Goal: Task Accomplishment & Management: Manage account settings

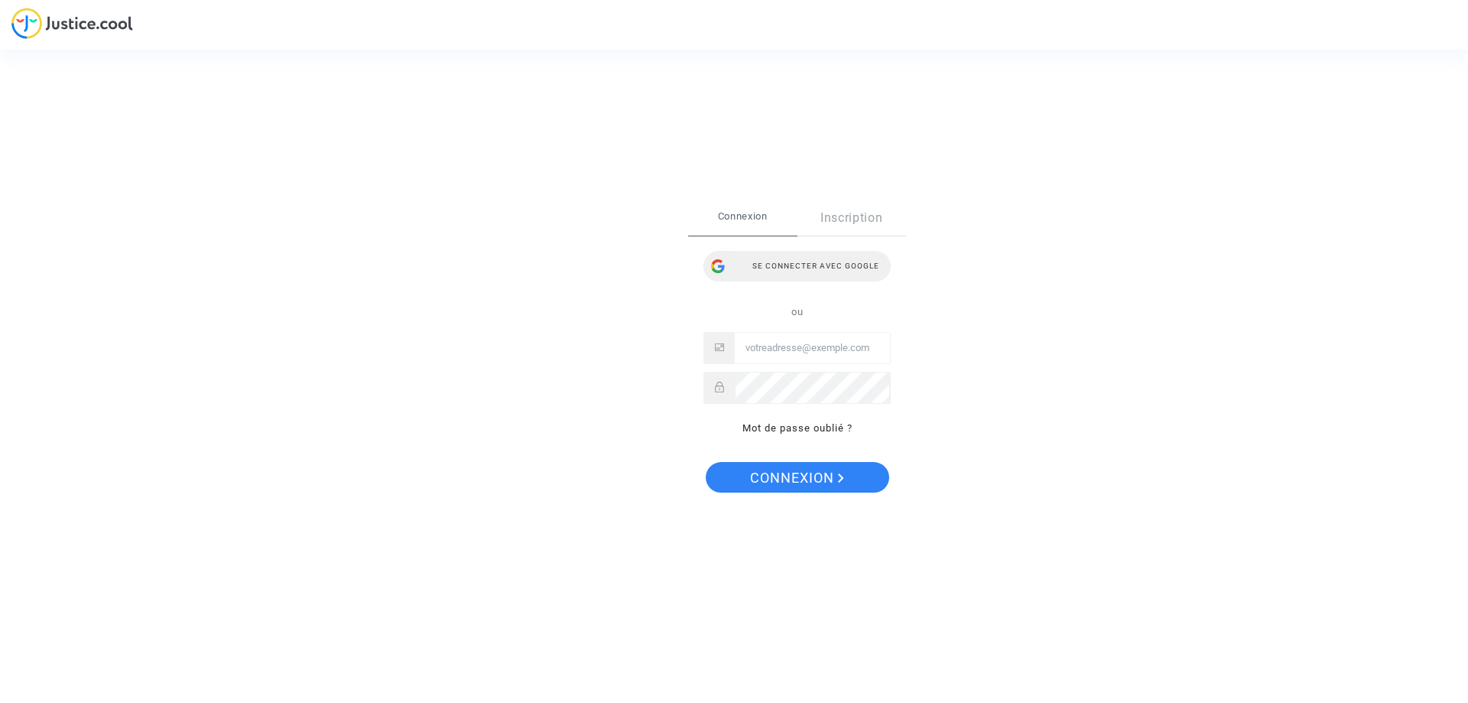
click at [761, 264] on div "Se connecter avec Google" at bounding box center [797, 266] width 187 height 31
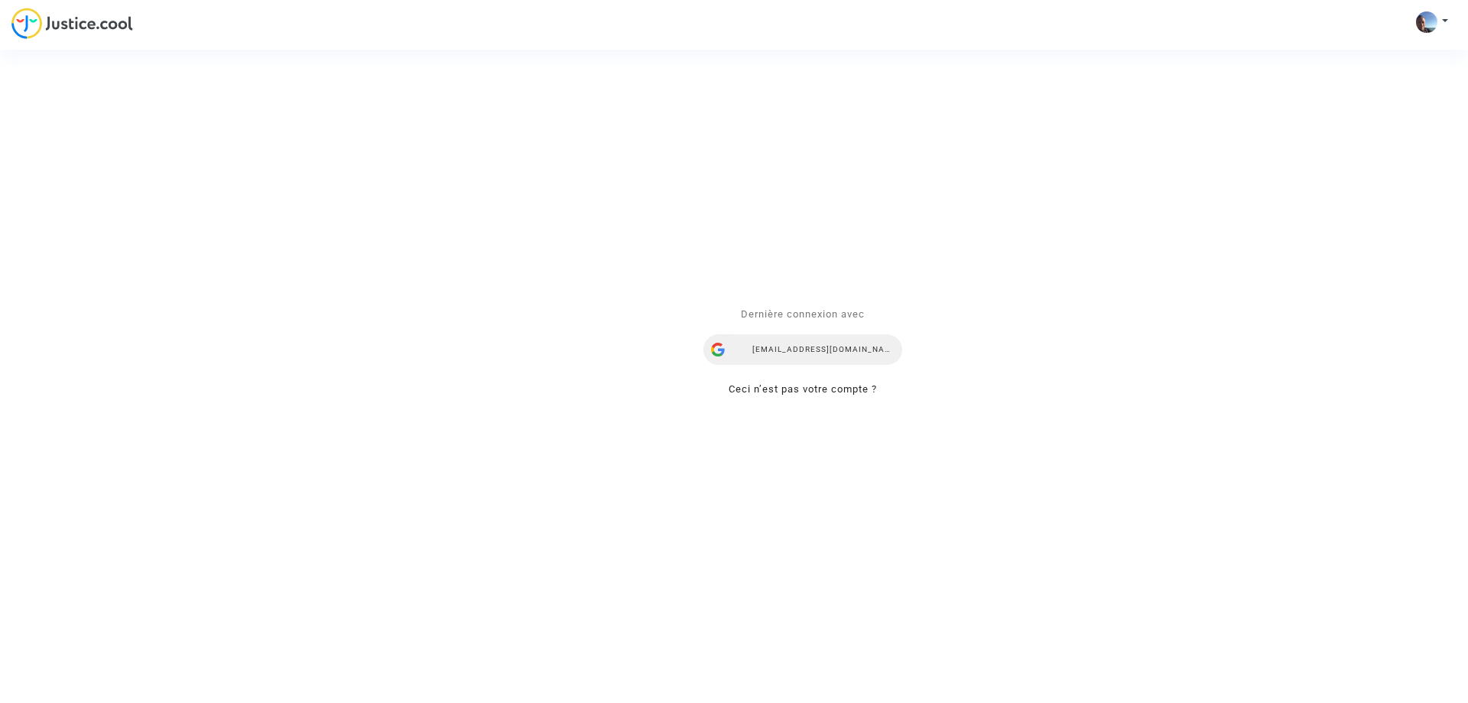
click at [789, 341] on div "[EMAIL_ADDRESS][DOMAIN_NAME]" at bounding box center [803, 349] width 199 height 31
click at [107, 23] on div "Se connecter Dernière connexion avec jp.cousine@gmail.com Ceci n’est pas votre …" at bounding box center [734, 351] width 1468 height 703
click at [796, 390] on link "Ceci n’est pas votre compte ?" at bounding box center [803, 388] width 148 height 11
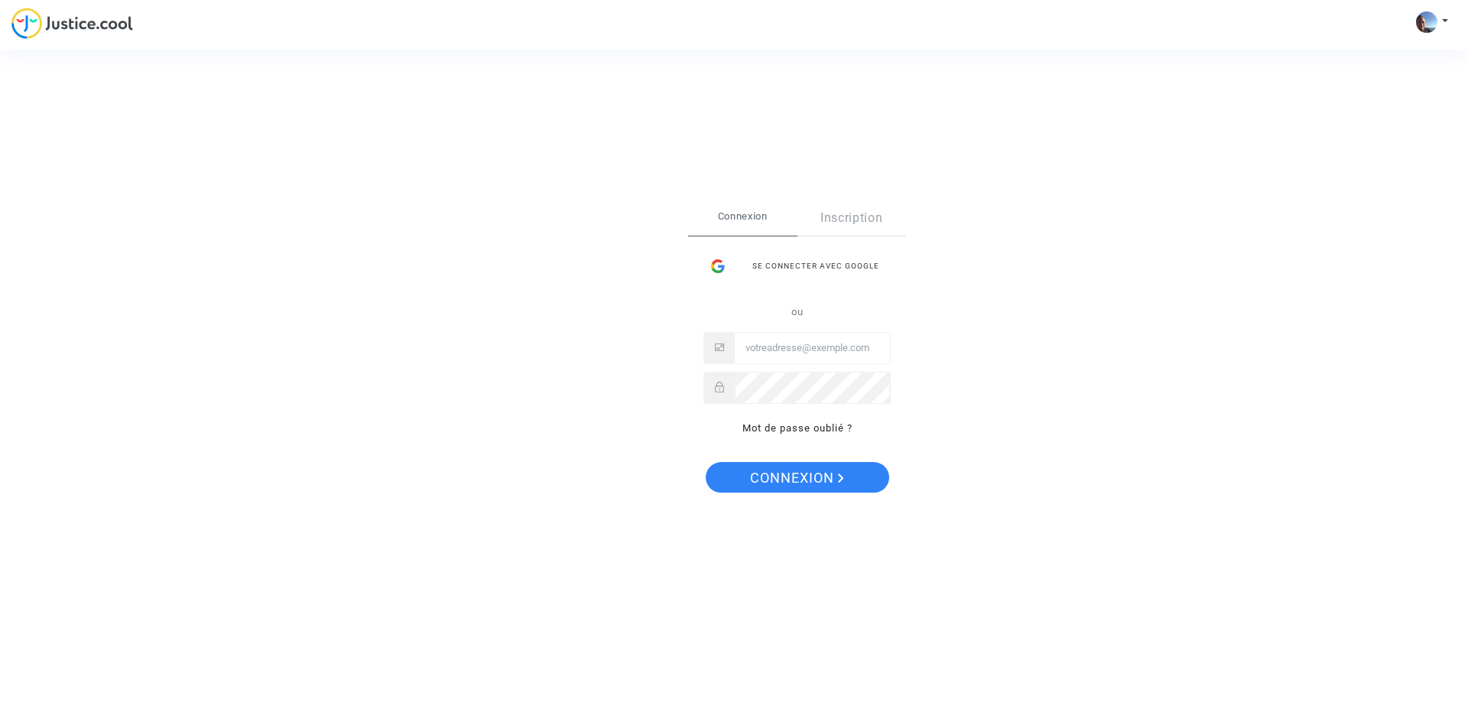
click at [779, 353] on input "Email" at bounding box center [812, 348] width 155 height 31
type input "[EMAIL_ADDRESS][DOMAIN_NAME]"
click at [801, 476] on span "Connexion" at bounding box center [797, 478] width 94 height 32
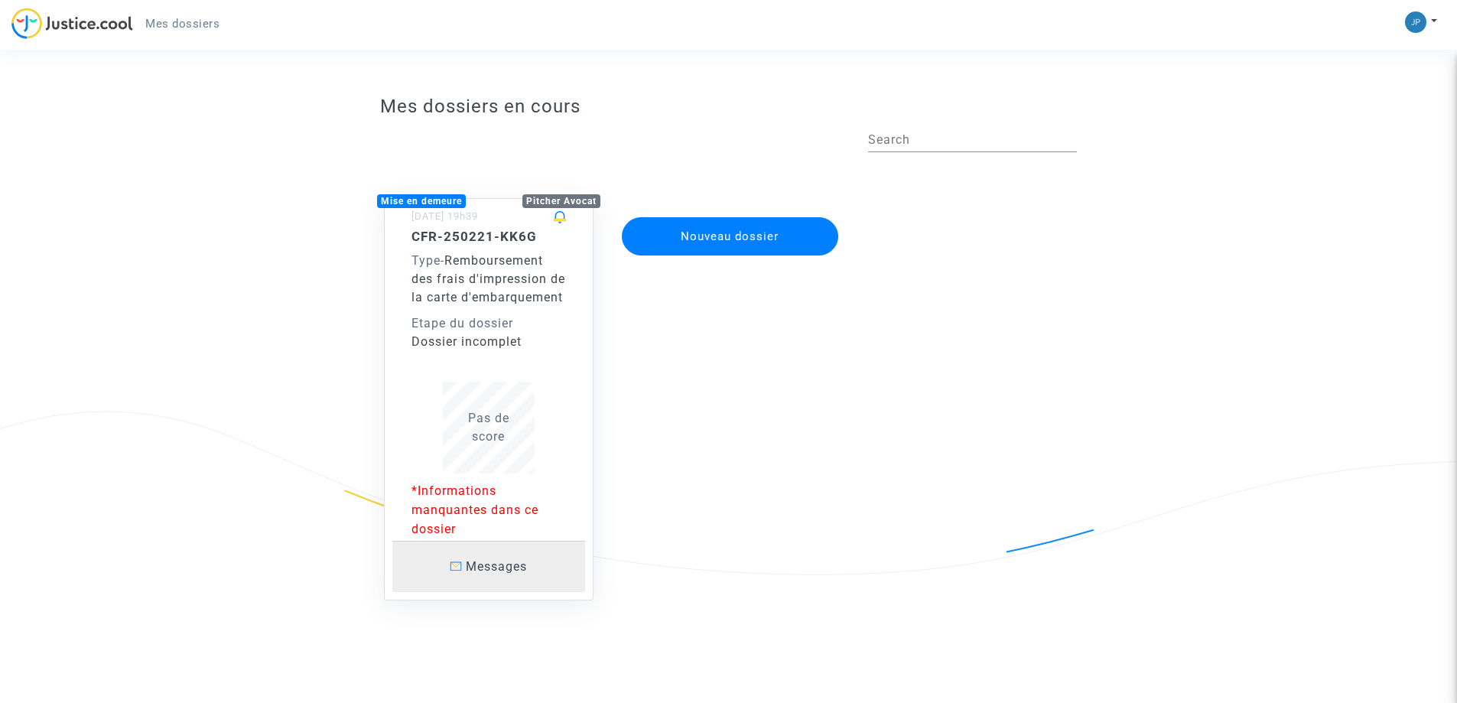
click at [504, 592] on link "Messages" at bounding box center [488, 566] width 193 height 51
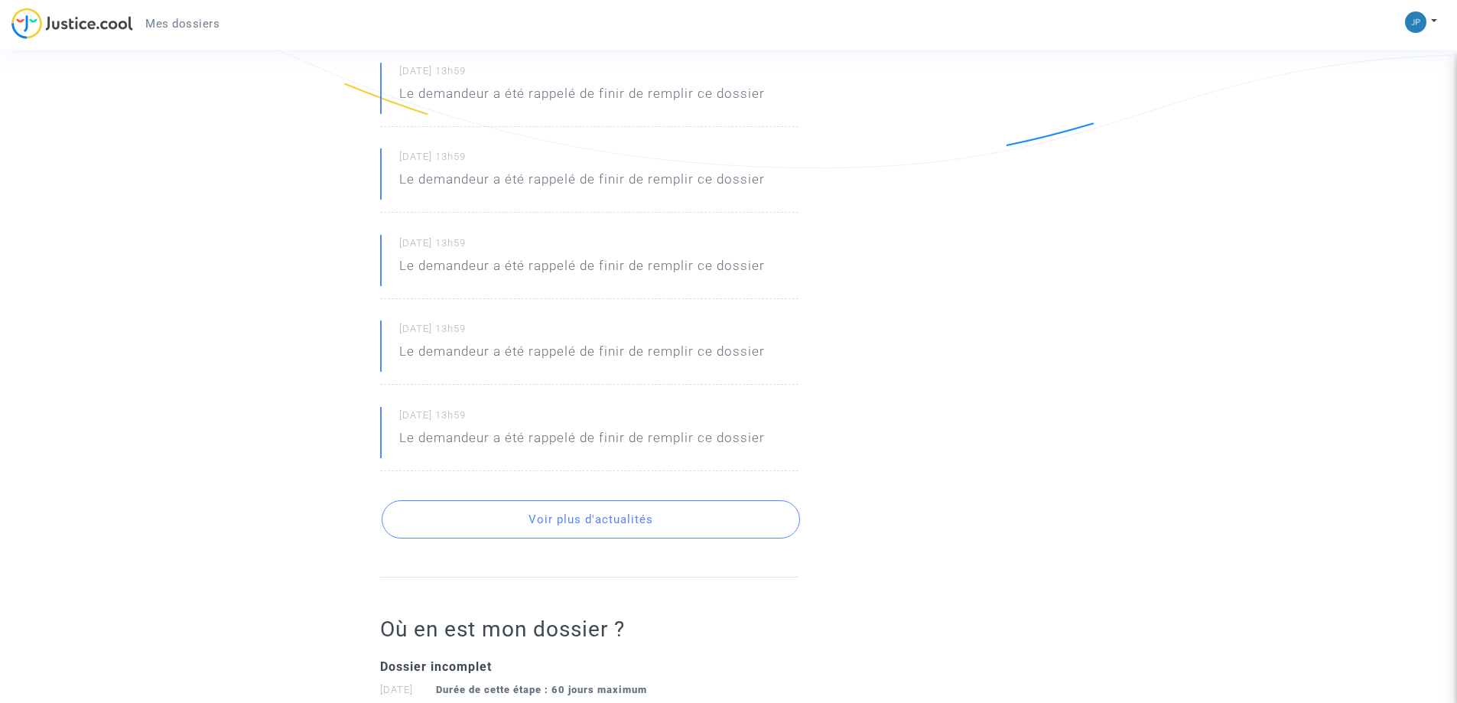
scroll to position [24, 0]
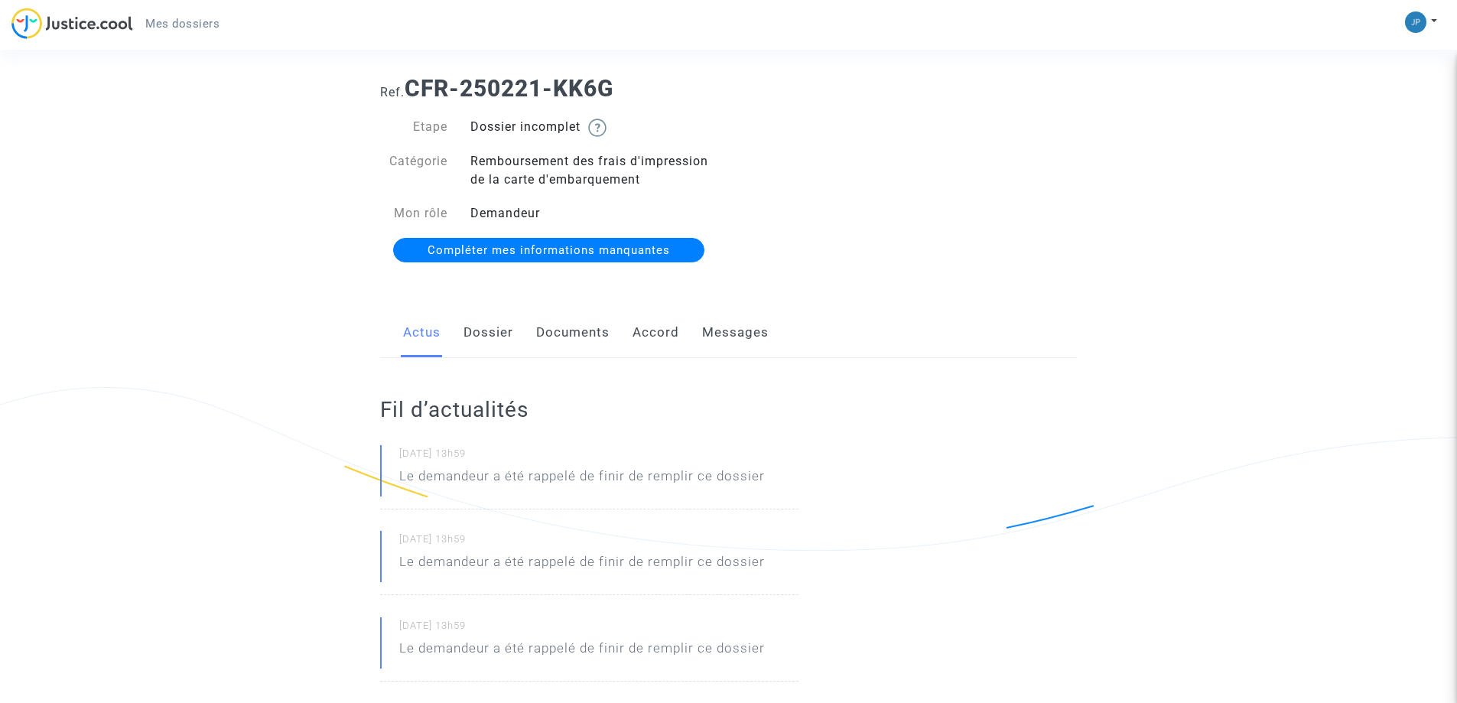
click at [516, 251] on span "Compléter mes informations manquantes" at bounding box center [548, 250] width 242 height 14
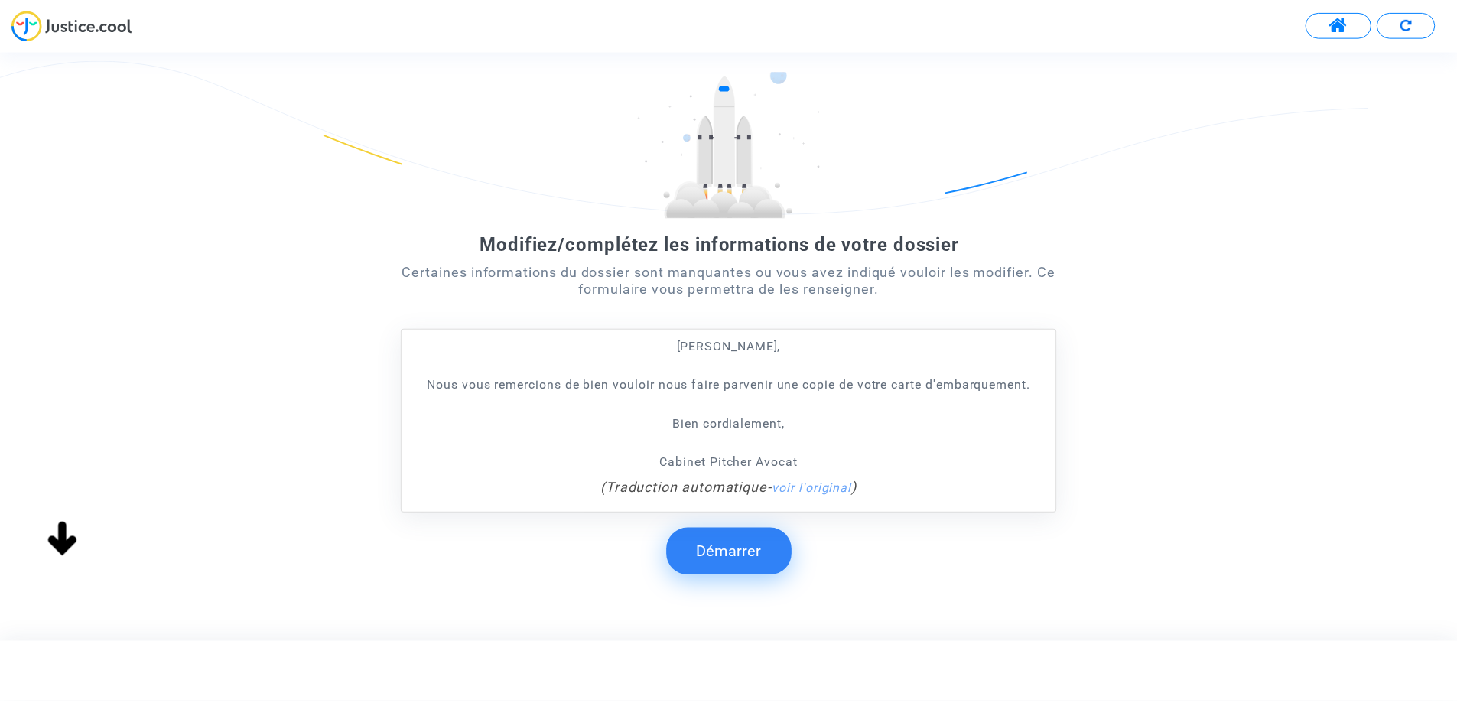
scroll to position [115, 0]
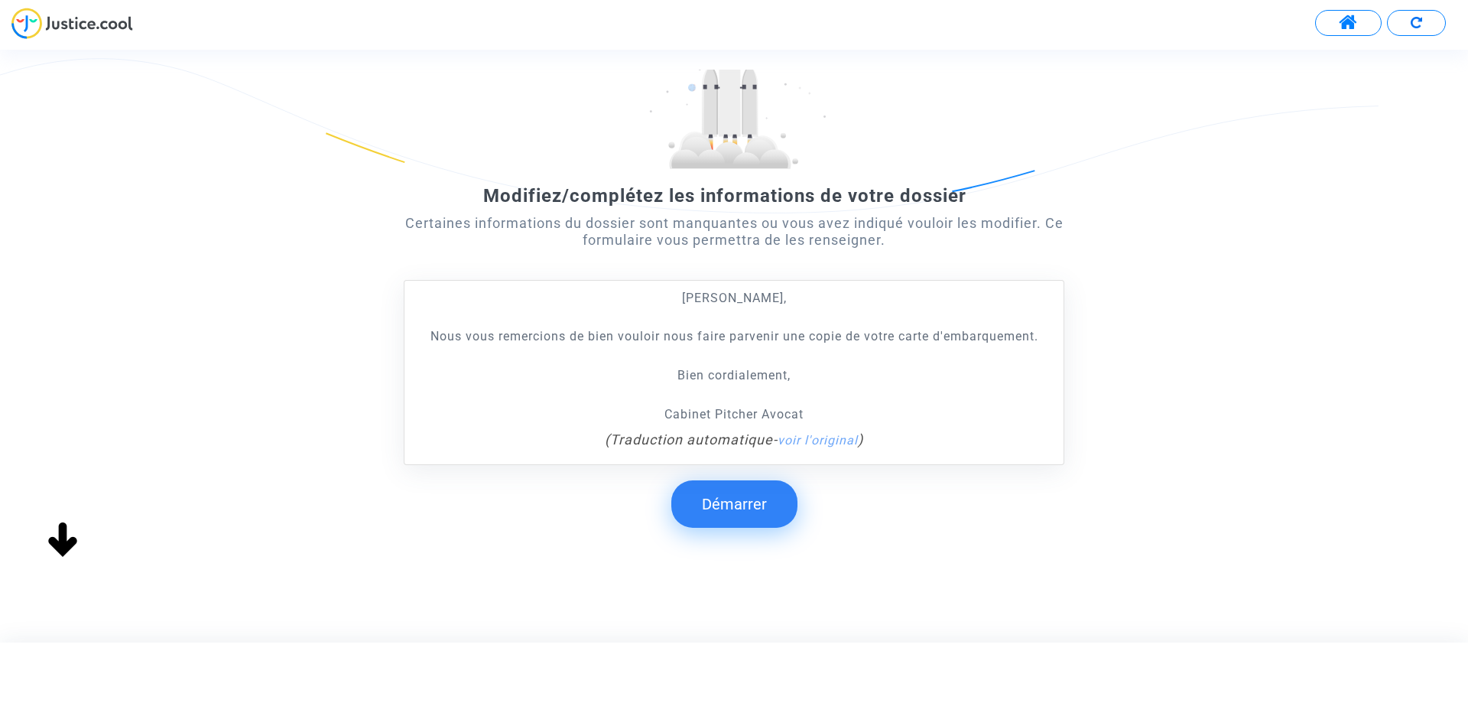
click at [717, 509] on button "Démarrer" at bounding box center [734, 503] width 126 height 47
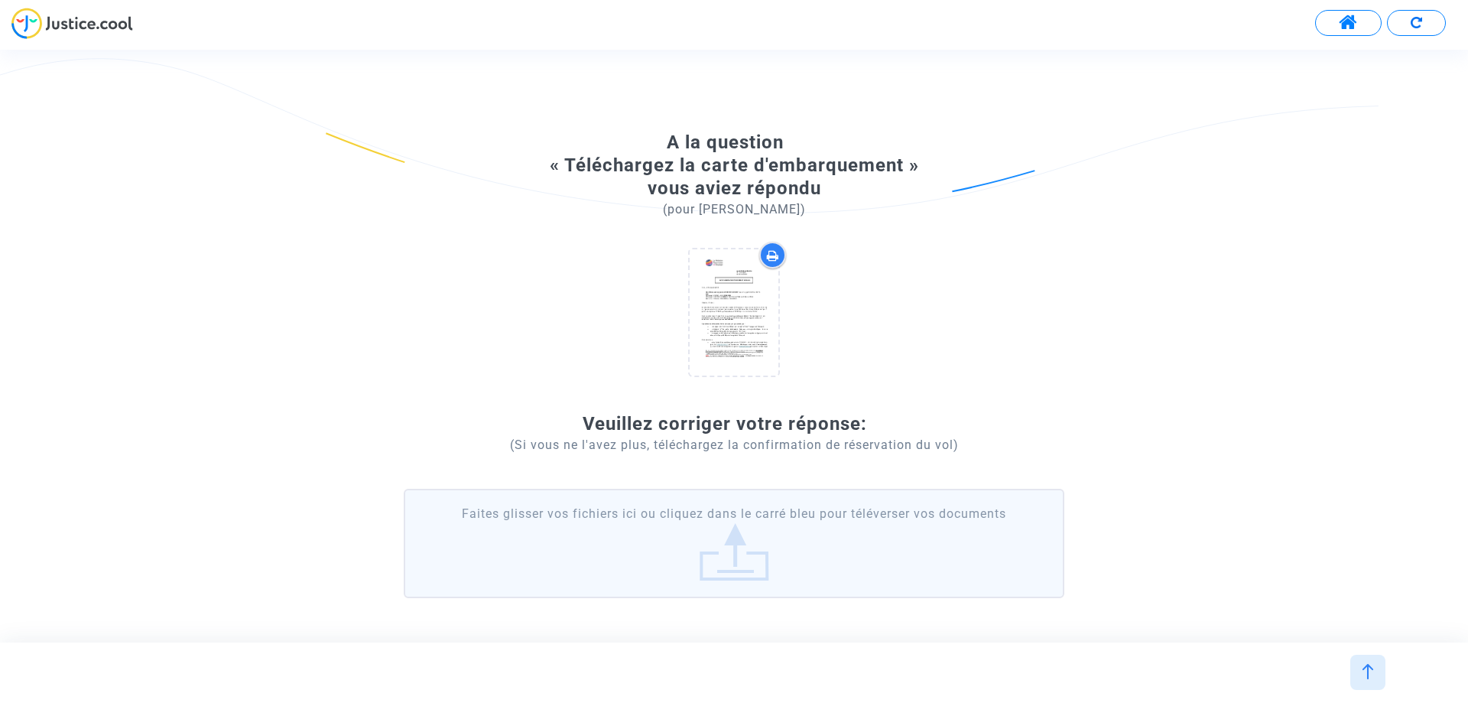
click at [730, 529] on label "Faites glisser vos fichiers ici ou cliquez dans le carré bleu pour téléverser v…" at bounding box center [734, 543] width 661 height 109
click at [0, 0] on input "Faites glisser vos fichiers ici ou cliquez dans le carré bleu pour téléverser v…" at bounding box center [0, 0] width 0 height 0
click at [1331, 21] on button at bounding box center [1348, 23] width 67 height 26
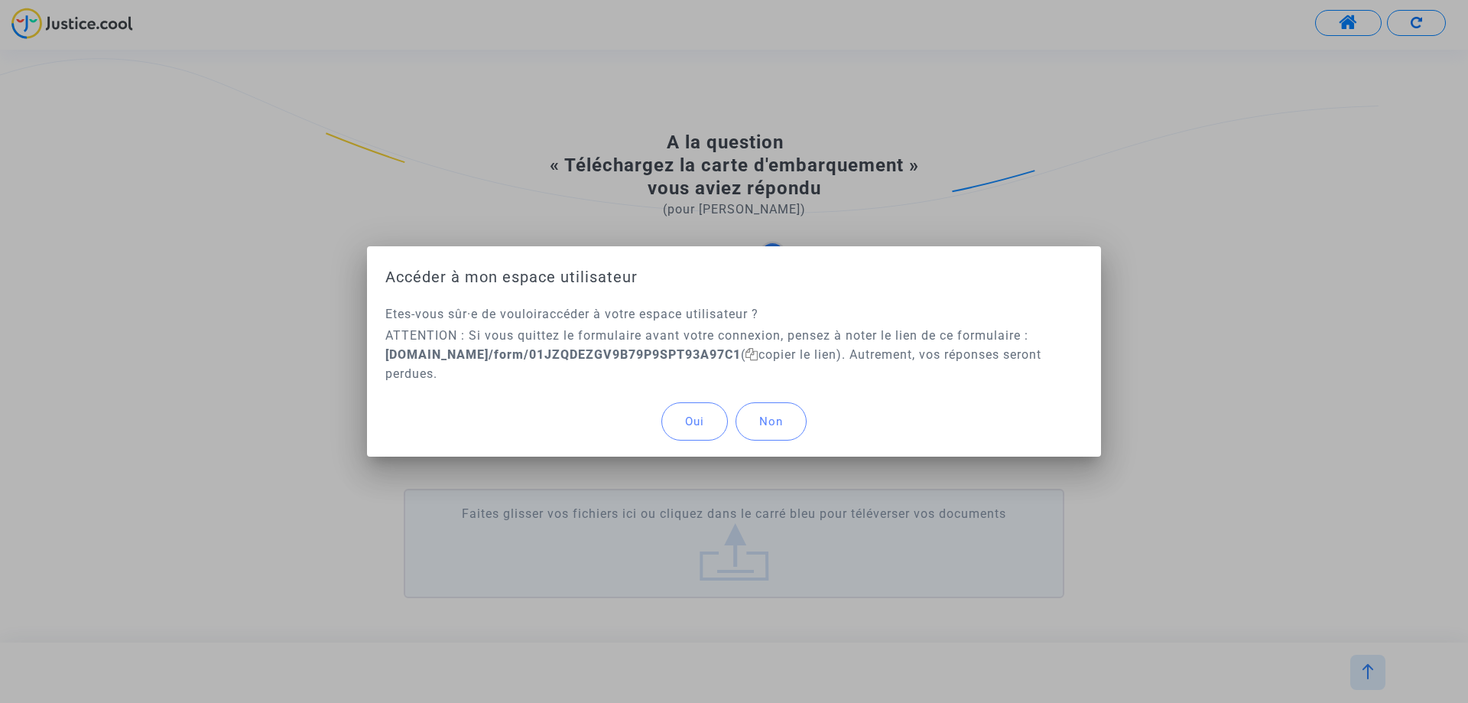
click at [684, 424] on button "Oui" at bounding box center [695, 421] width 67 height 38
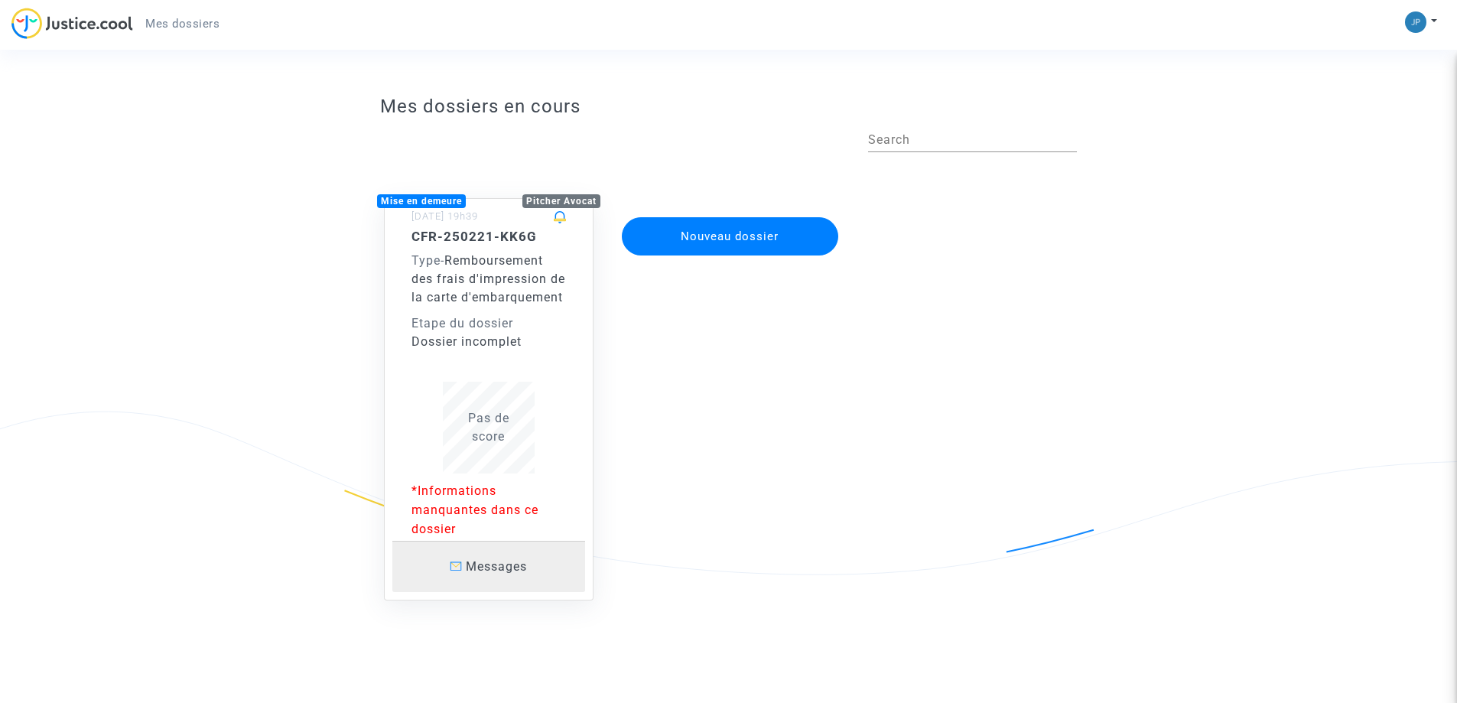
click at [474, 574] on span "Messages" at bounding box center [496, 566] width 61 height 15
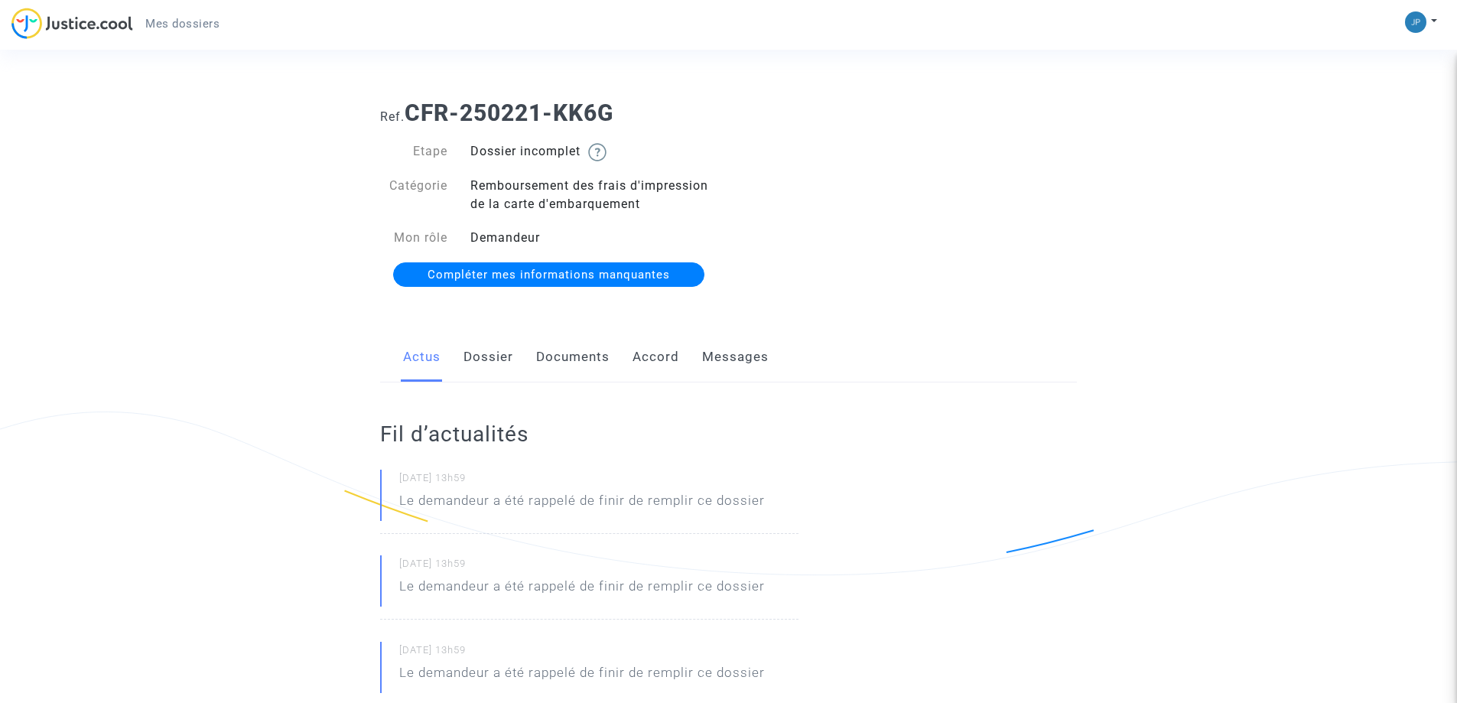
click at [493, 359] on link "Dossier" at bounding box center [488, 357] width 50 height 50
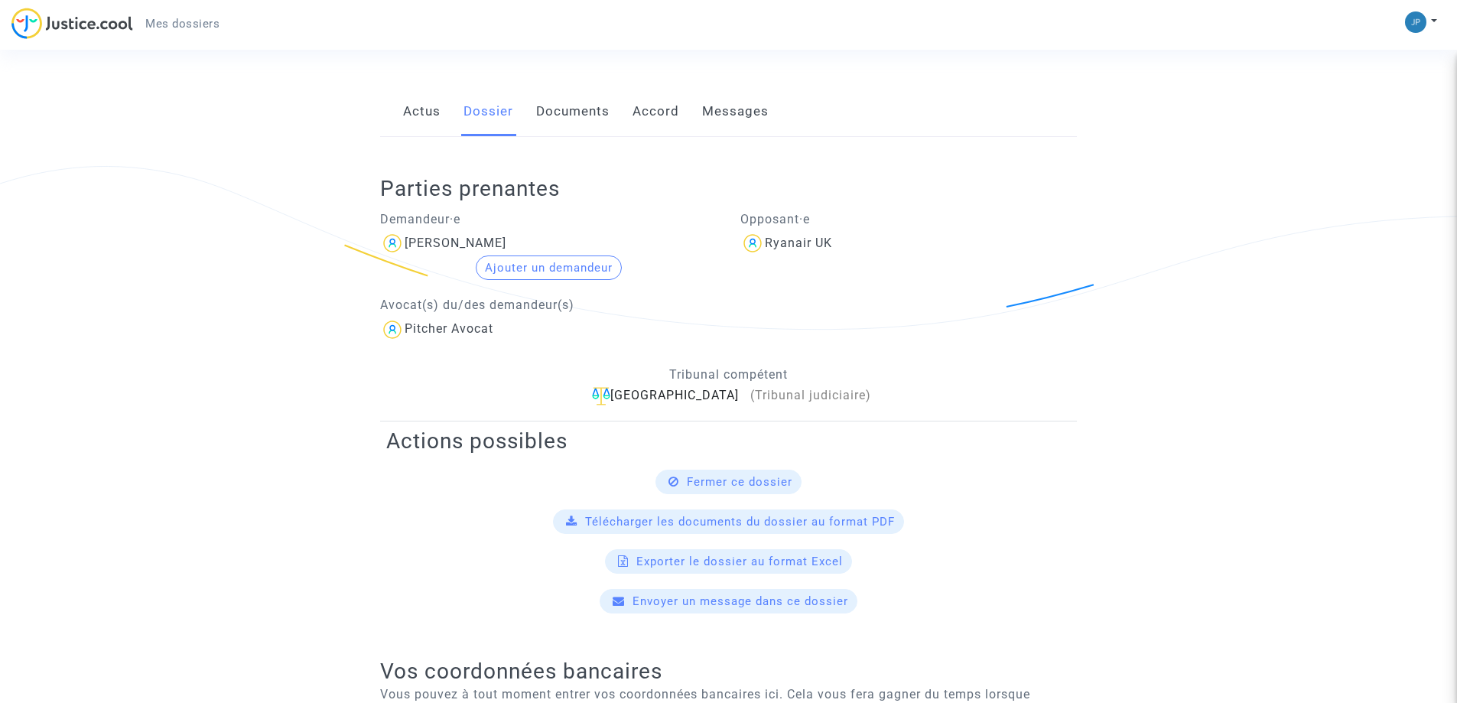
scroll to position [459, 0]
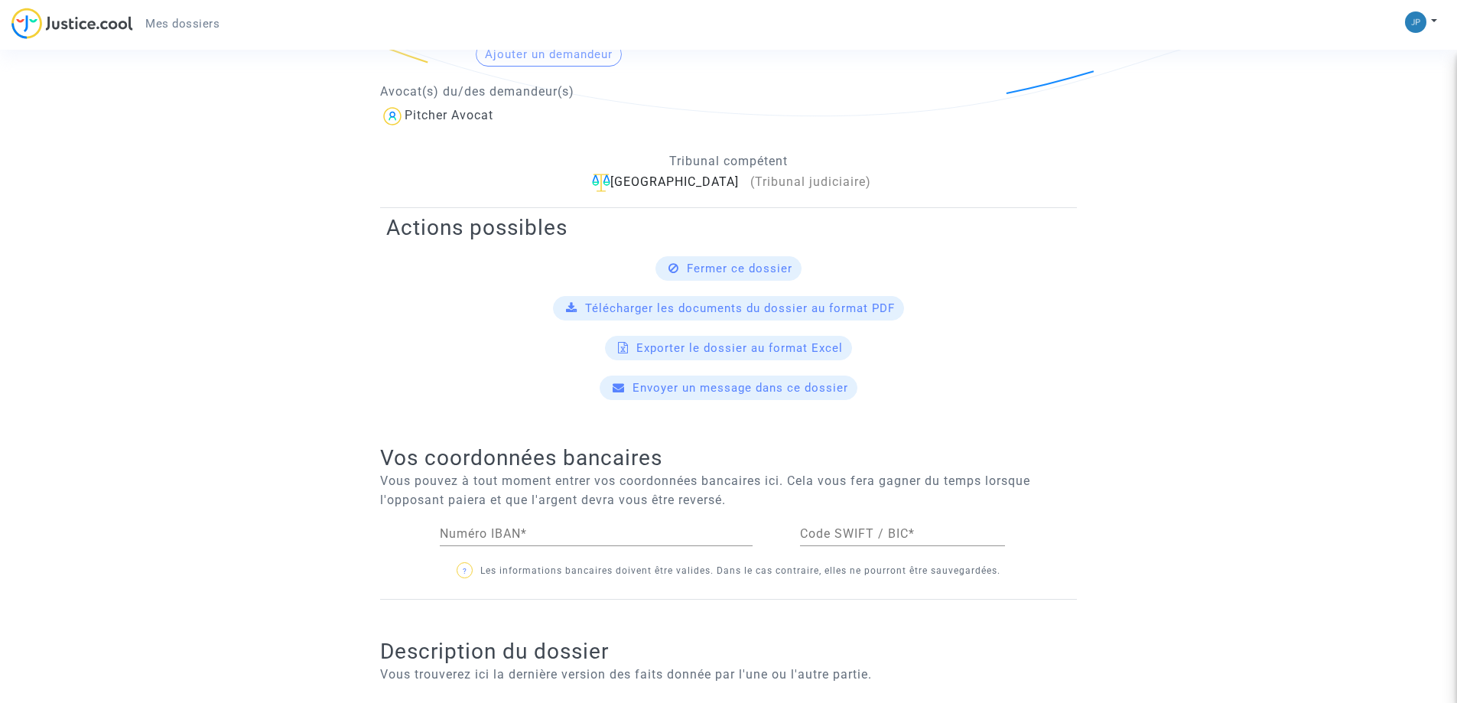
click at [761, 268] on span "Fermer ce dossier" at bounding box center [740, 269] width 106 height 14
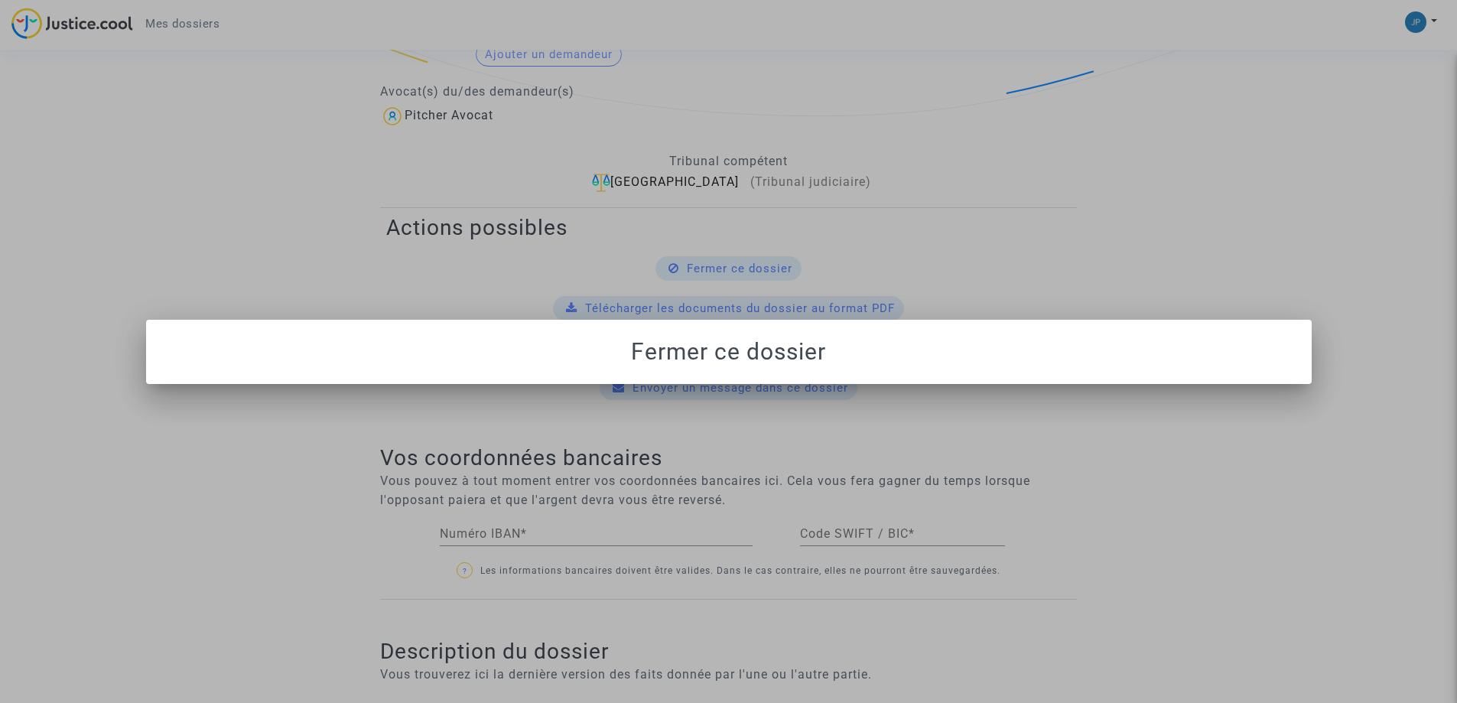
scroll to position [0, 0]
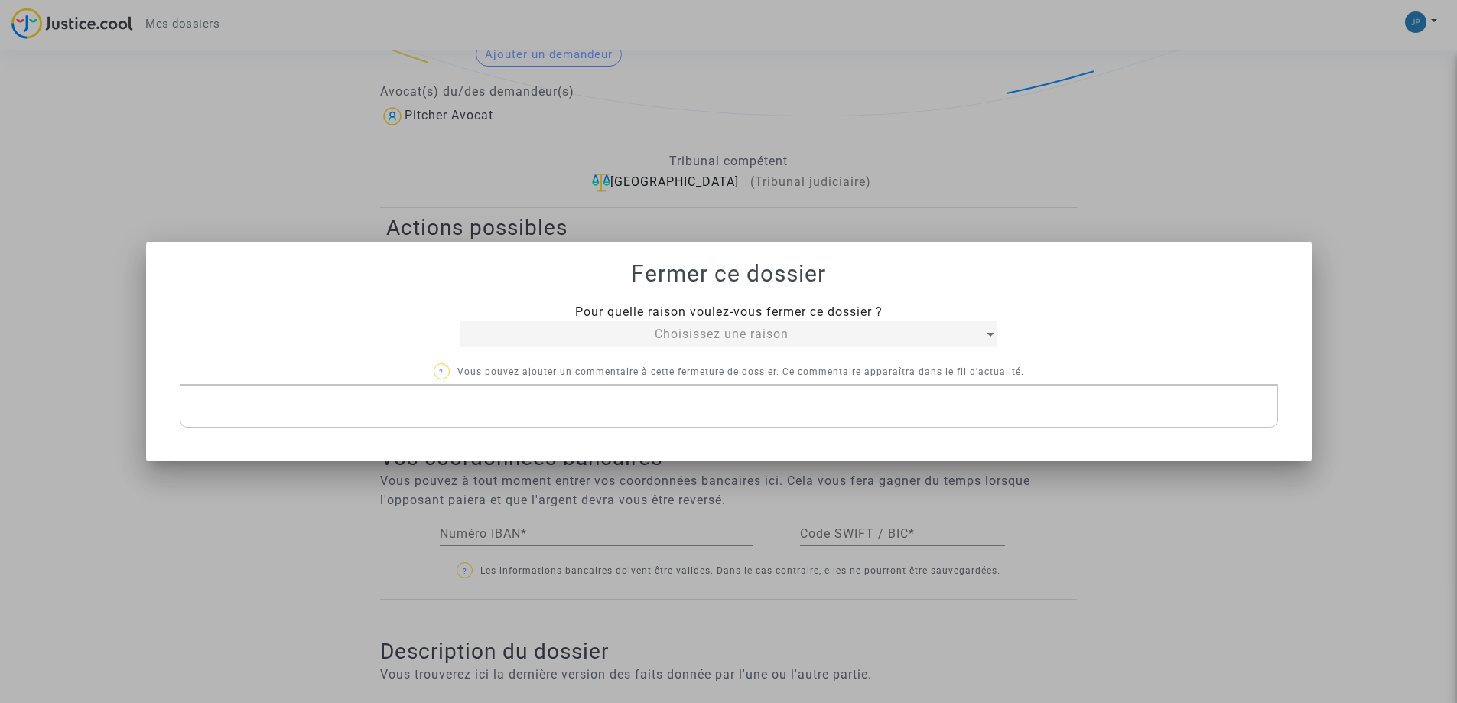
click at [981, 330] on div "Choisissez une raison" at bounding box center [722, 334] width 524 height 18
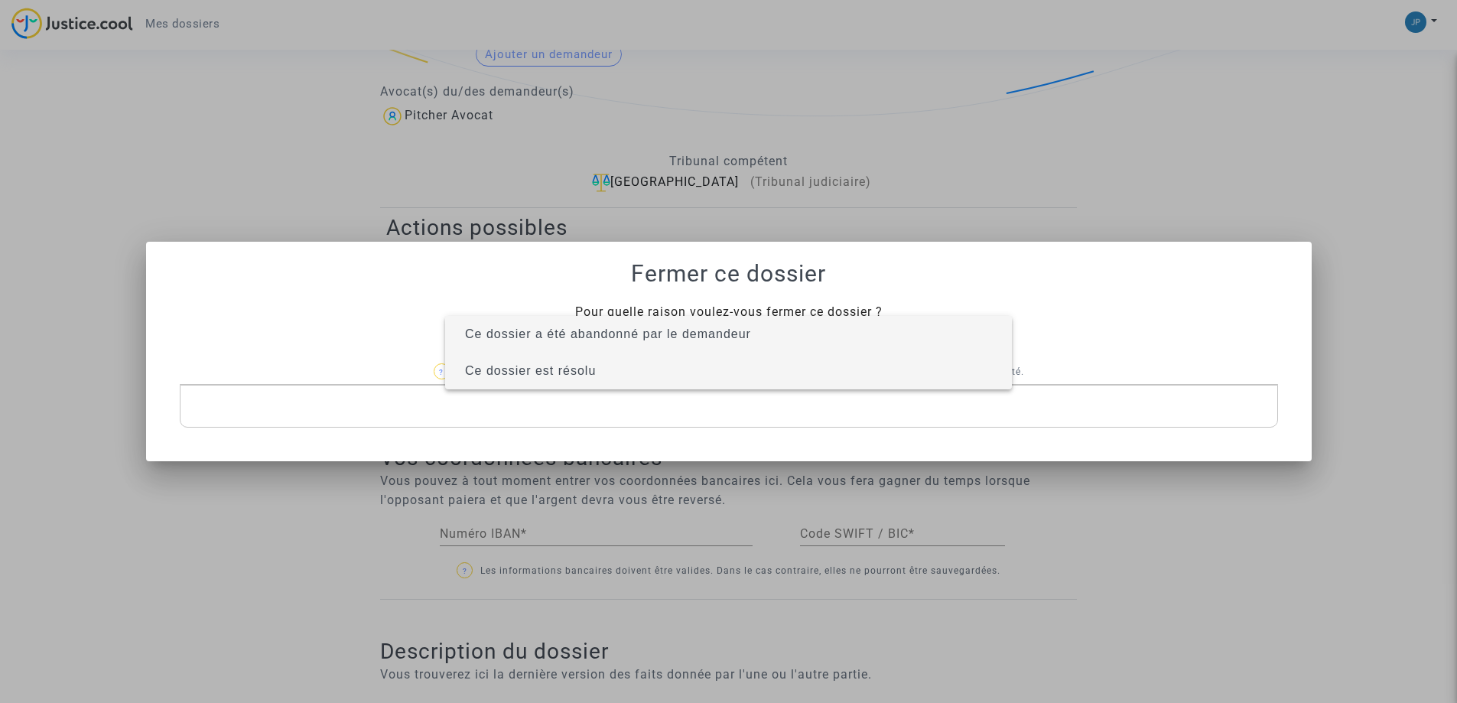
click at [554, 370] on span "Ce dossier est résolu" at bounding box center [530, 370] width 131 height 13
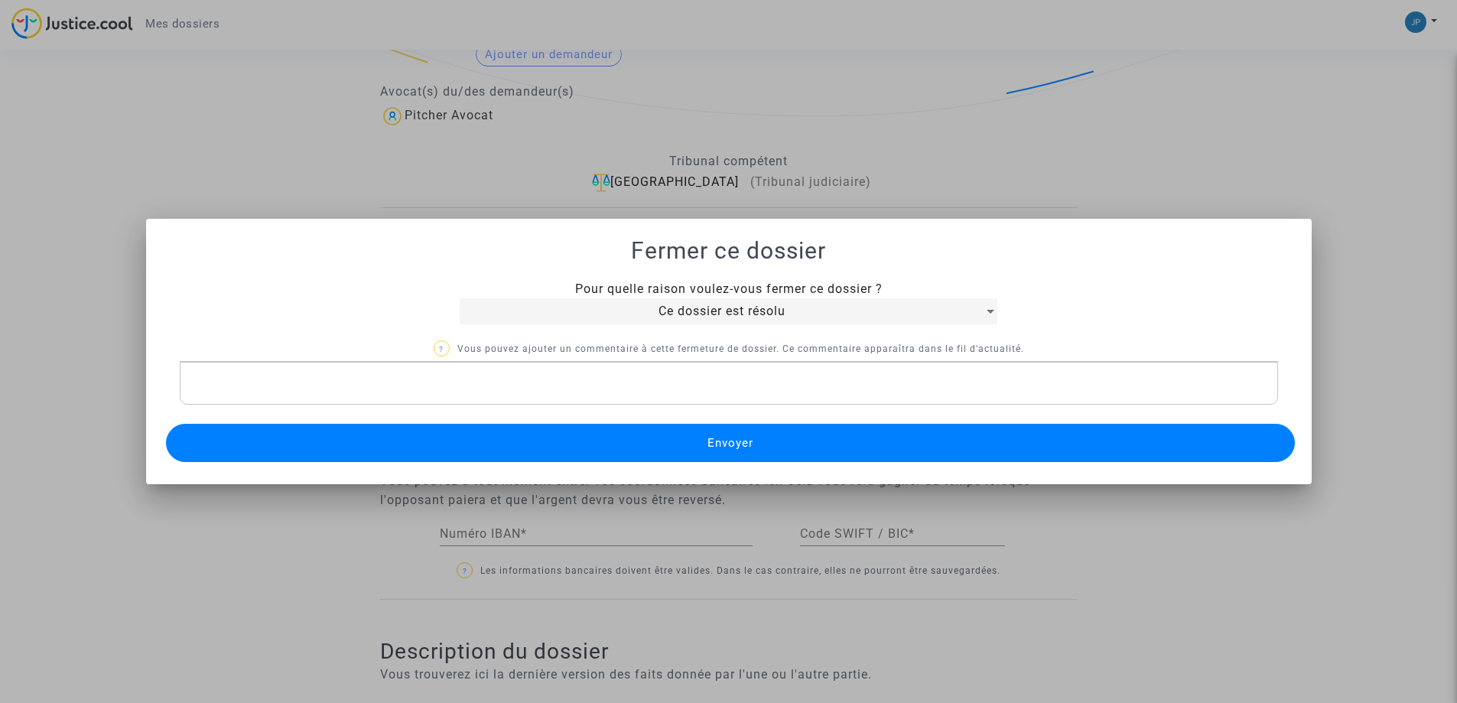
click at [679, 441] on button "Envoyer" at bounding box center [730, 443] width 1129 height 38
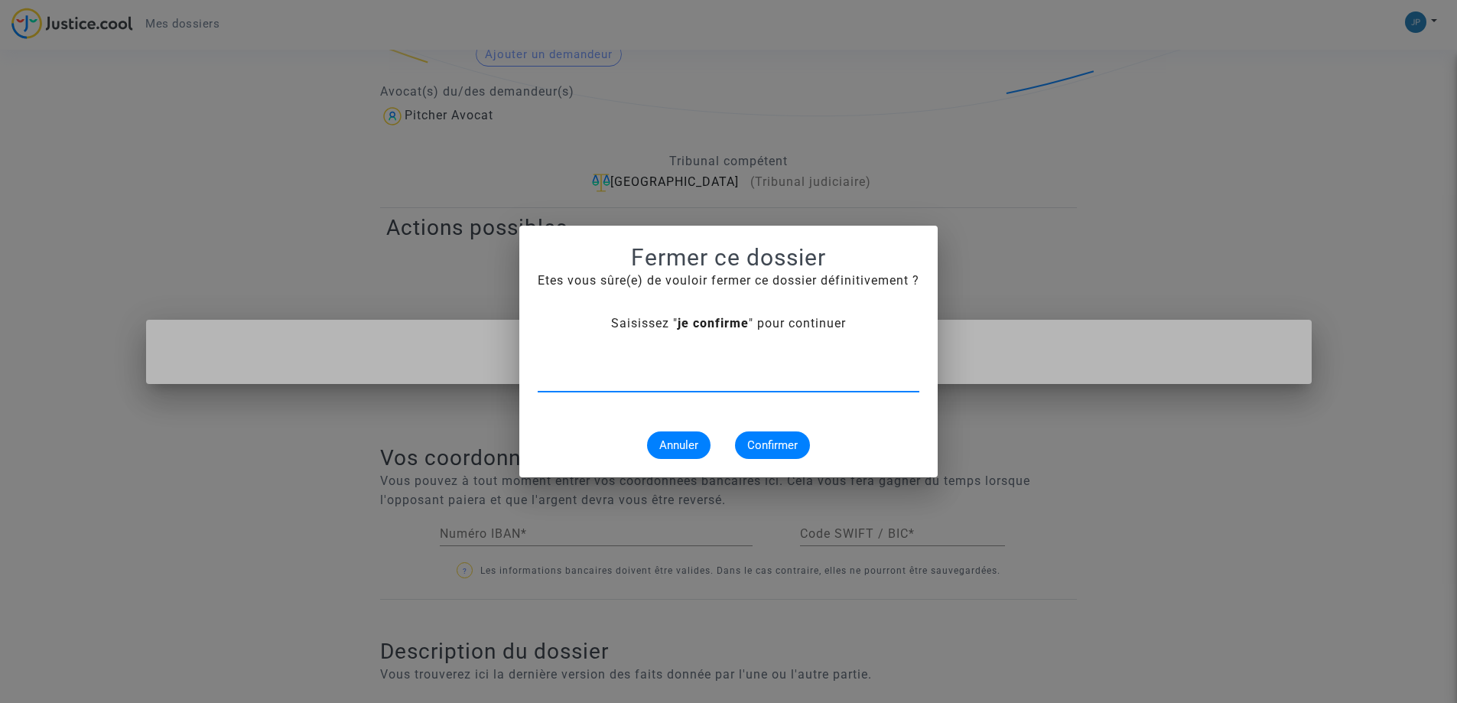
type input "J"
type input "je confirme"
click at [769, 441] on span "Confirmer" at bounding box center [772, 445] width 50 height 14
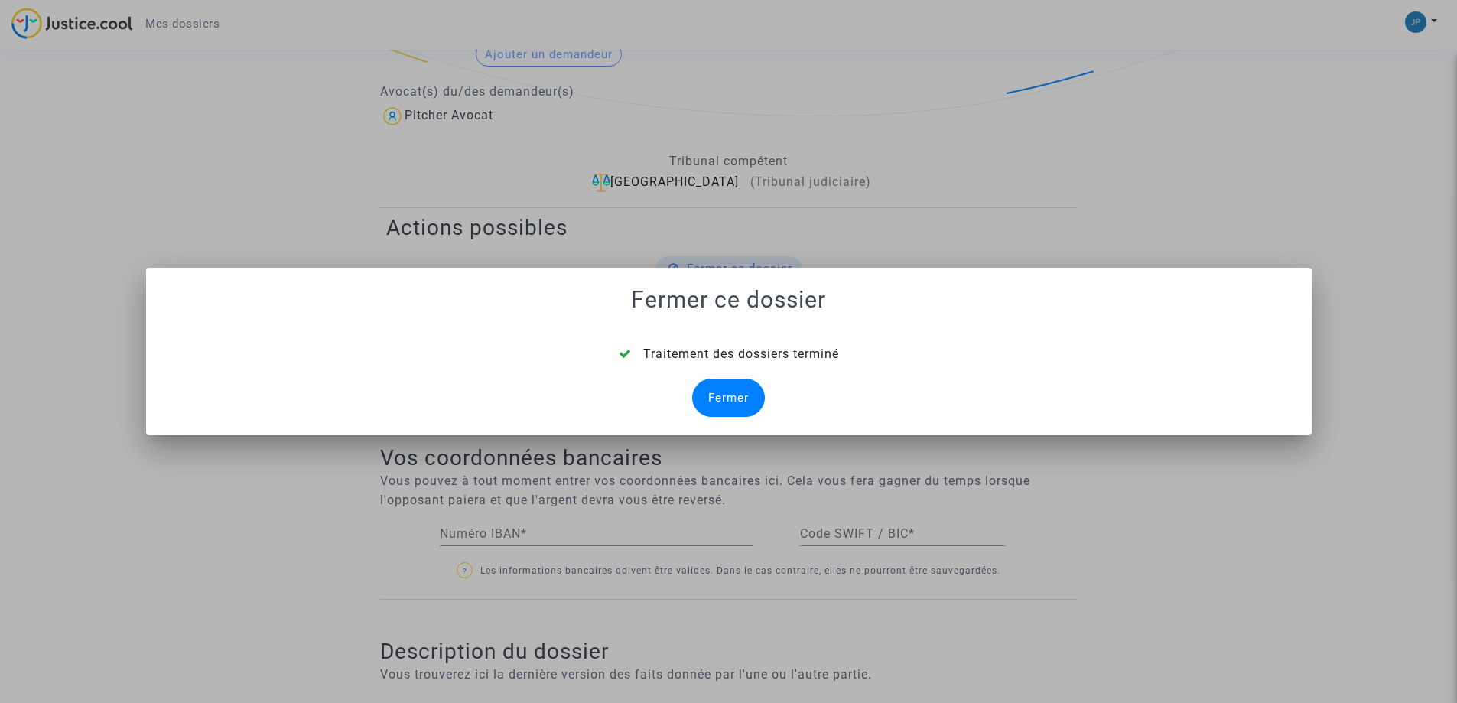
click at [721, 394] on div "Fermer" at bounding box center [728, 398] width 73 height 38
